Goal: Find contact information: Find contact information

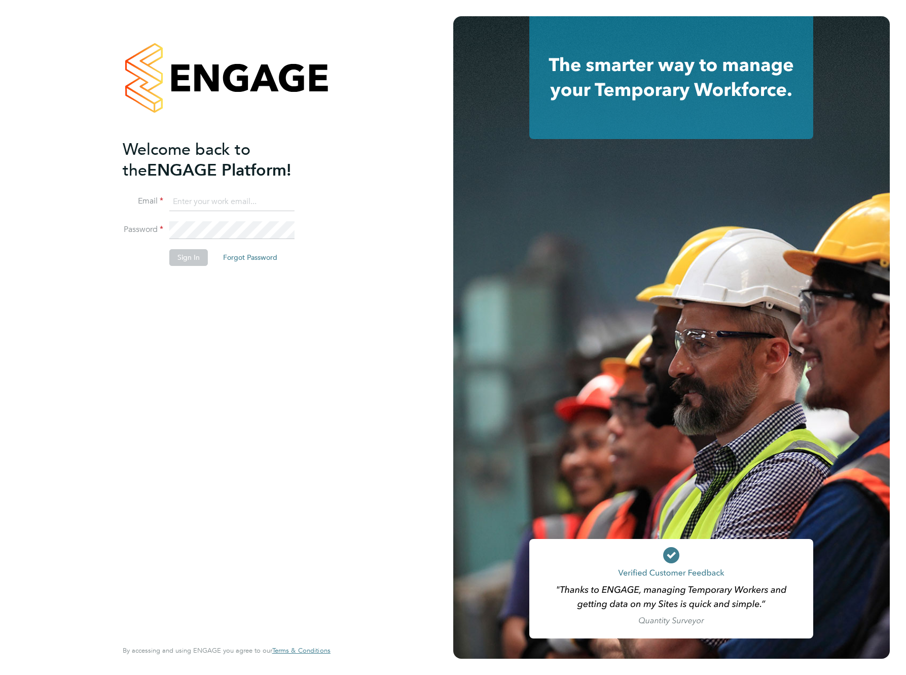
type input "support@engagelabs.io"
click at [193, 256] on button "Sign In" at bounding box center [188, 257] width 39 height 16
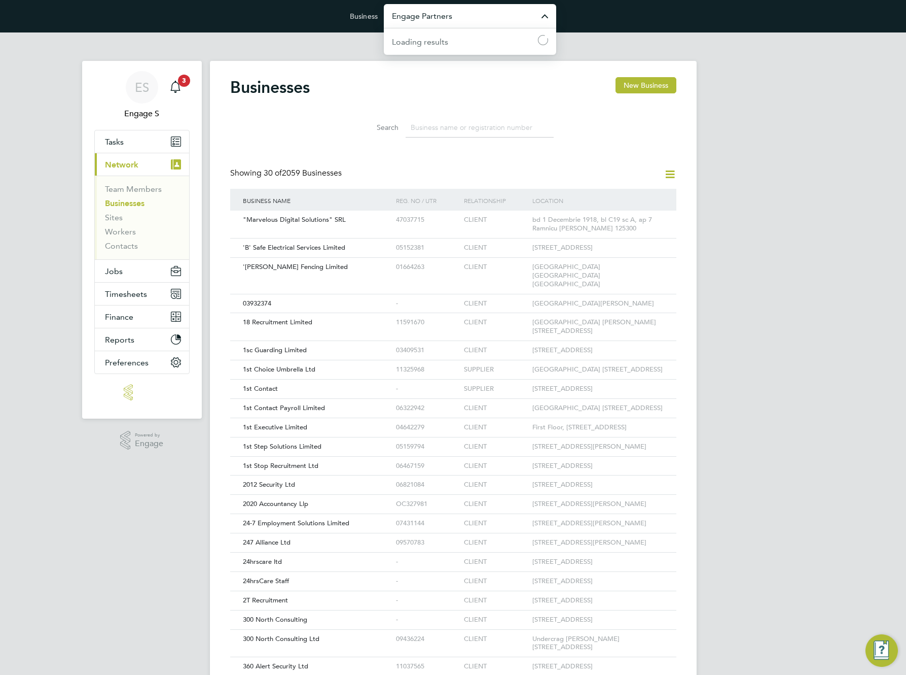
click at [501, 20] on input "Engage Partners" at bounding box center [470, 16] width 172 height 24
click at [504, 42] on li "Randstad Solutions Limited" at bounding box center [470, 40] width 172 height 25
type input "Randstad Solutions Limited"
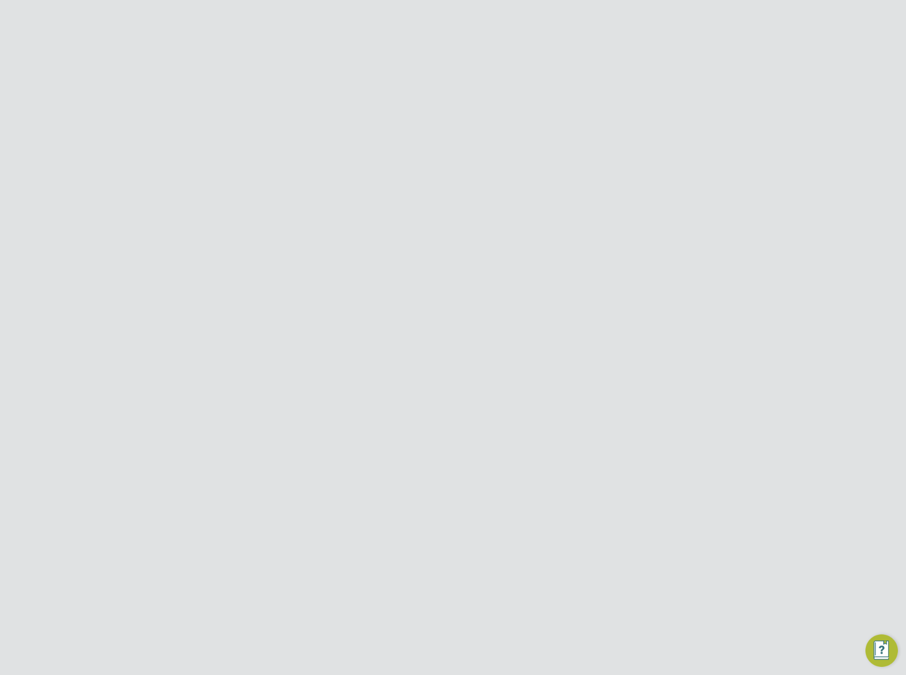
click at [119, 231] on link "Workers" at bounding box center [120, 232] width 31 height 10
click at [510, 129] on div "Search Registered Select date To Select date" at bounding box center [453, 155] width 446 height 59
click at [491, 113] on li "All Workers" at bounding box center [490, 117] width 47 height 18
click at [316, 278] on div "[PERSON_NAME]" at bounding box center [393, 281] width 170 height 19
click at [389, 389] on div "Madalin G" at bounding box center [393, 386] width 170 height 19
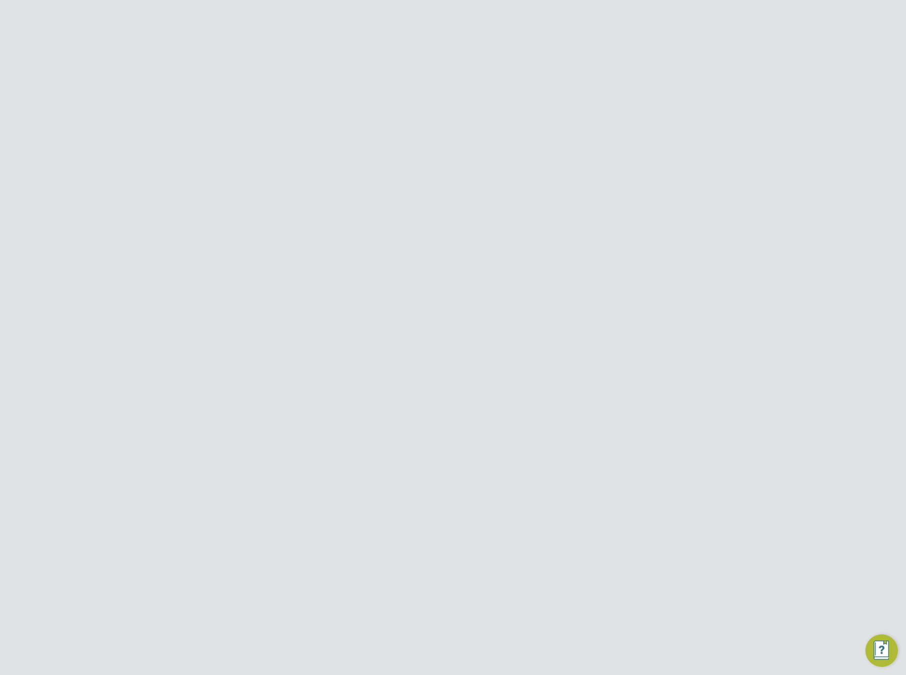
drag, startPoint x: 461, startPoint y: 222, endPoint x: 371, endPoint y: 225, distance: 90.3
click at [371, 225] on li "Email [EMAIL_ADDRESS][DOMAIN_NAME]" at bounding box center [483, 229] width 385 height 25
copy link "[EMAIL_ADDRESS][DOMAIN_NAME]"
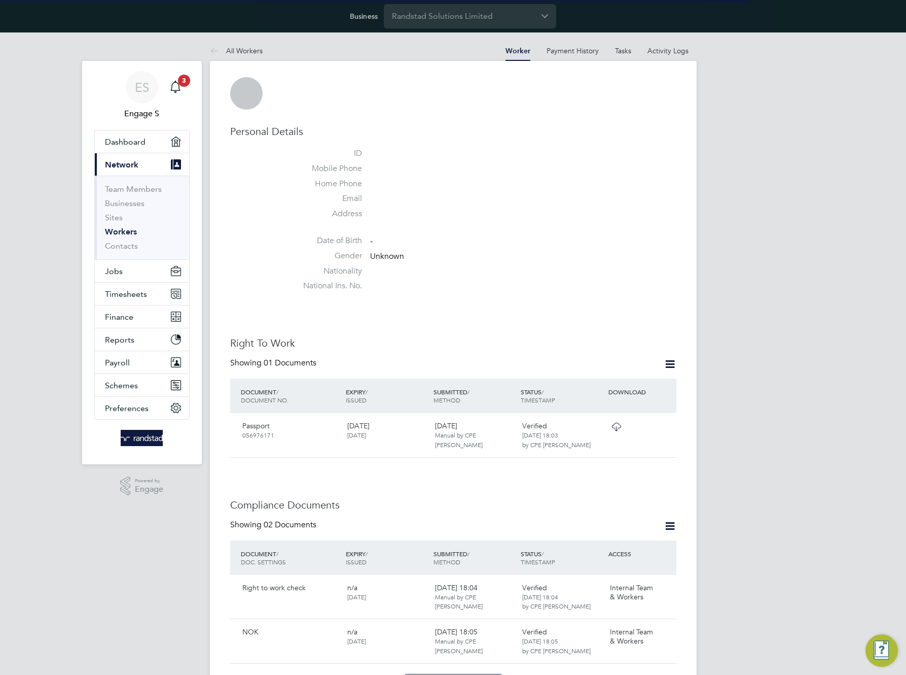
click at [385, 194] on li "Home Phone" at bounding box center [483, 186] width 385 height 15
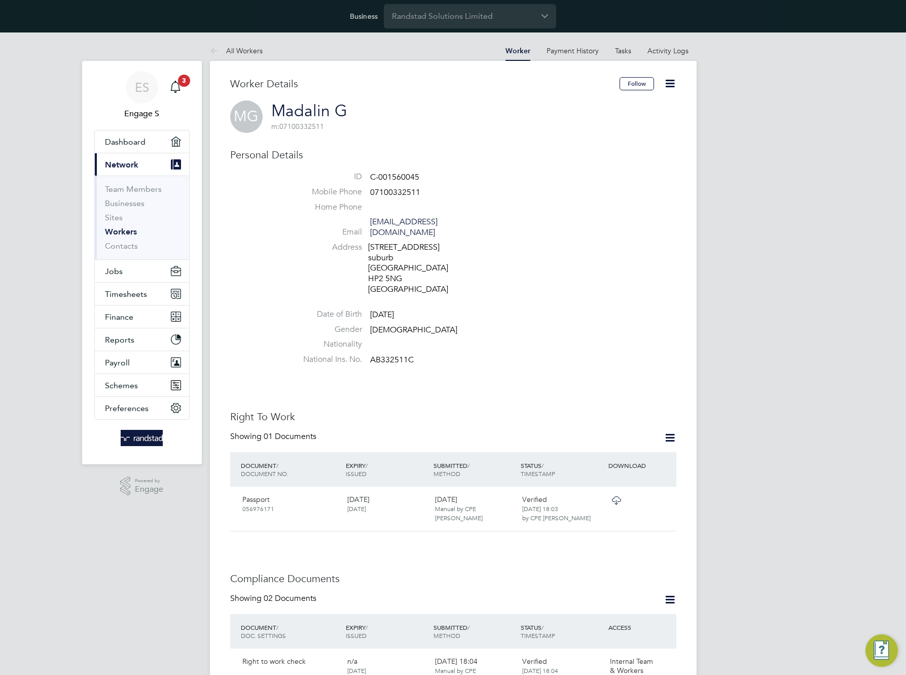
click at [514, 243] on li "Address [STREET_ADDRESS]" at bounding box center [483, 269] width 385 height 55
drag, startPoint x: 451, startPoint y: 221, endPoint x: 370, endPoint y: 222, distance: 81.2
click at [370, 222] on span "[EMAIL_ADDRESS][DOMAIN_NAME]" at bounding box center [418, 227] width 96 height 21
copy link "[EMAIL_ADDRESS][DOMAIN_NAME]"
